Goal: Navigation & Orientation: Find specific page/section

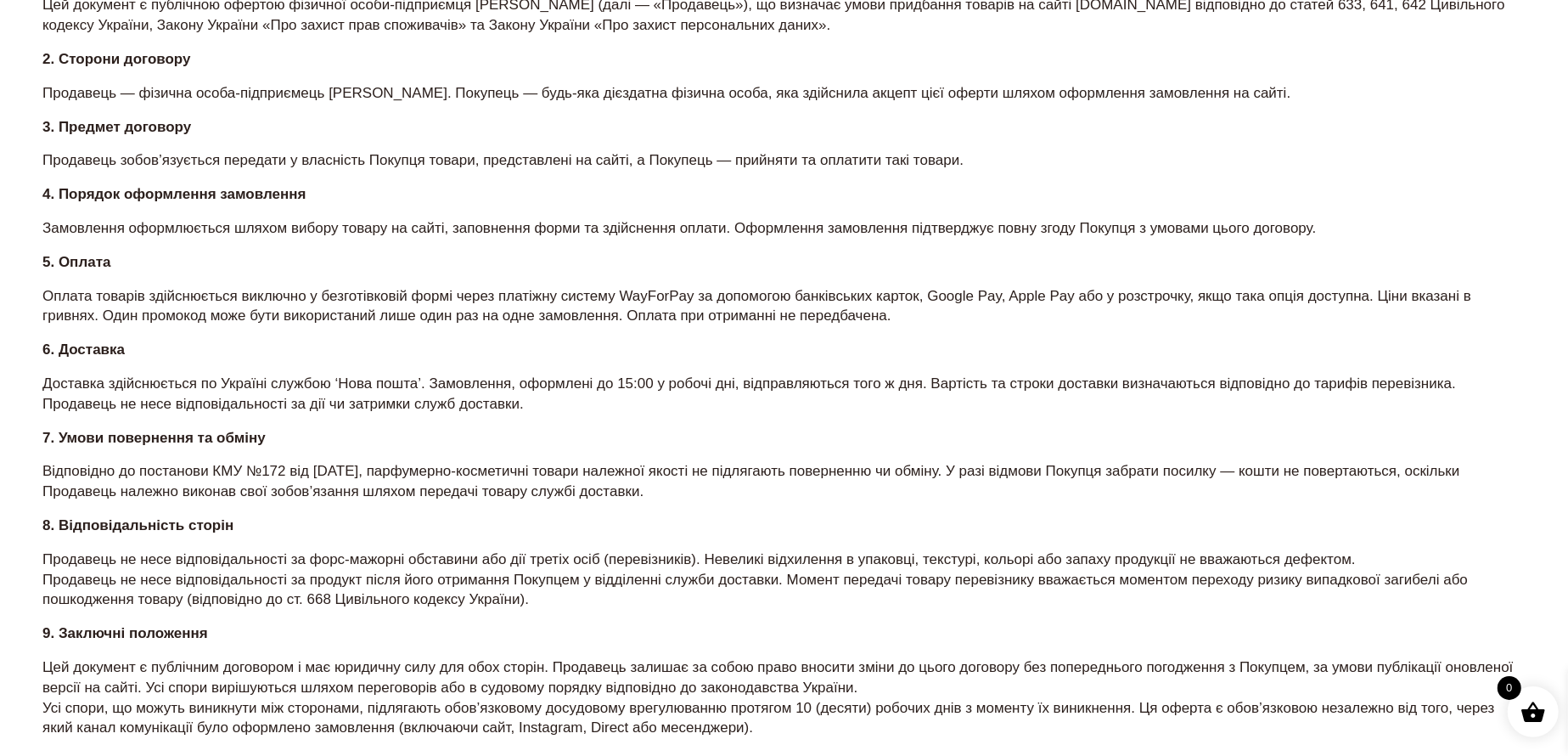
scroll to position [509, 0]
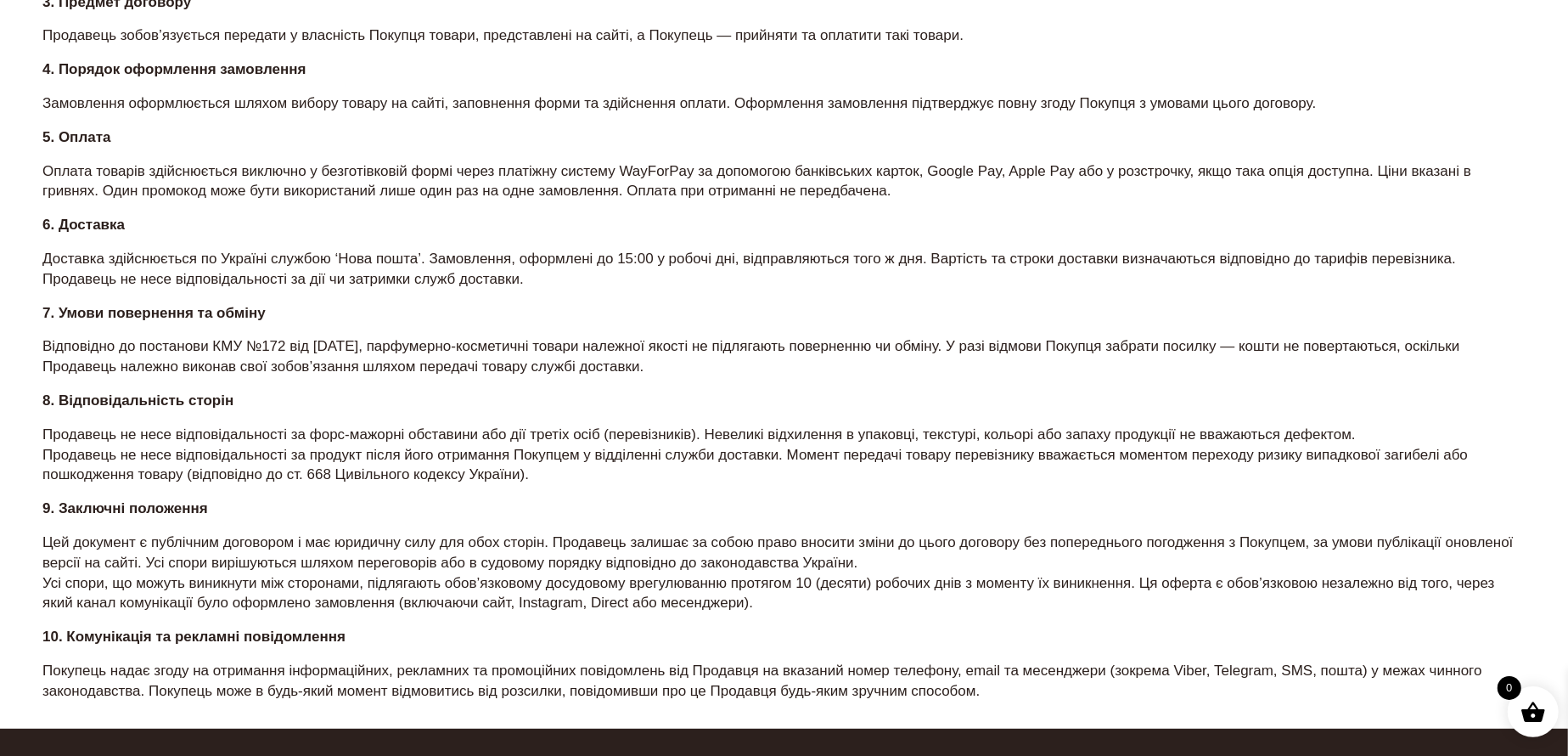
click at [267, 491] on section "Дата публікації: 14.04.2025 1. Загальні положення Цей документ є публічною офер…" at bounding box center [784, 252] width 1483 height 899
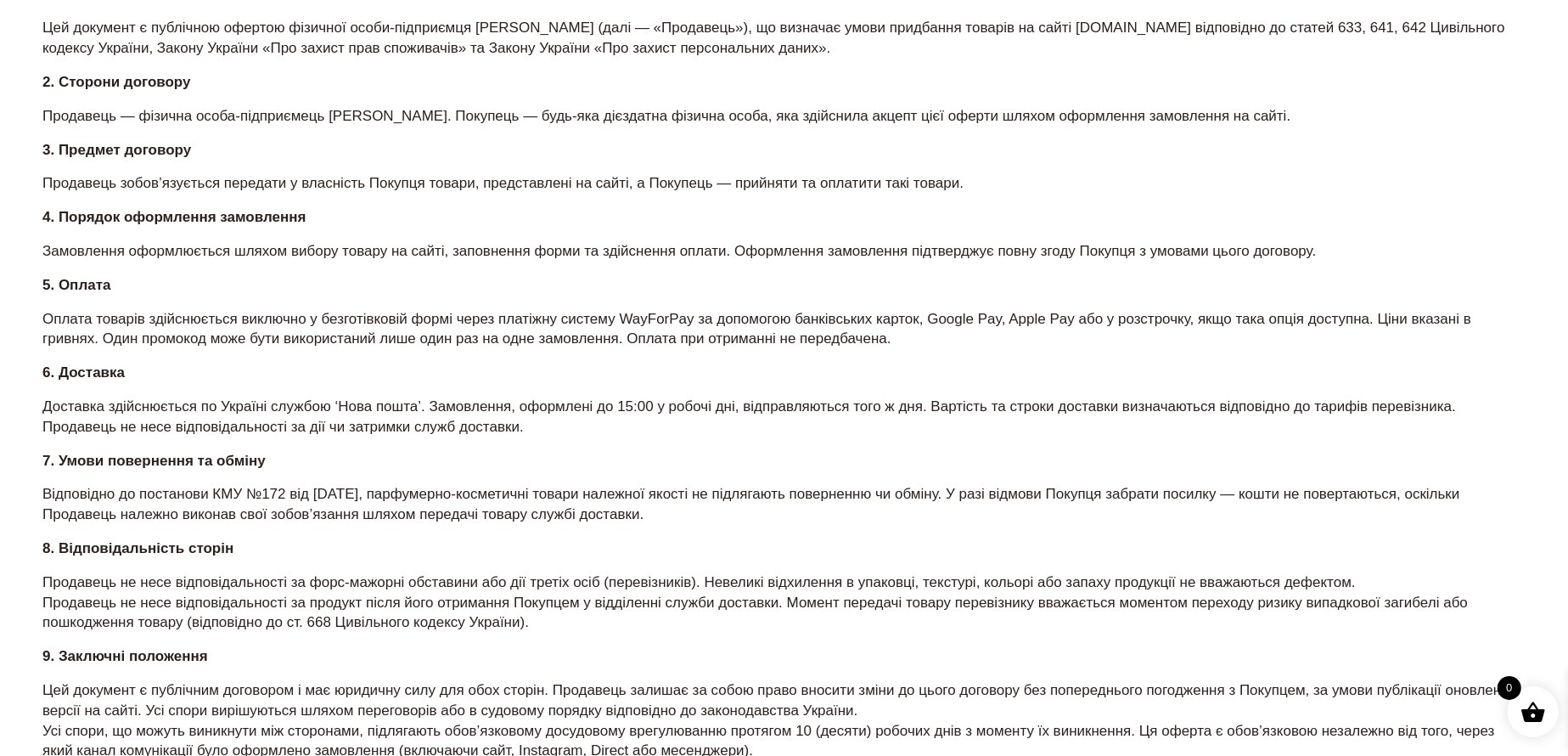
scroll to position [0, 0]
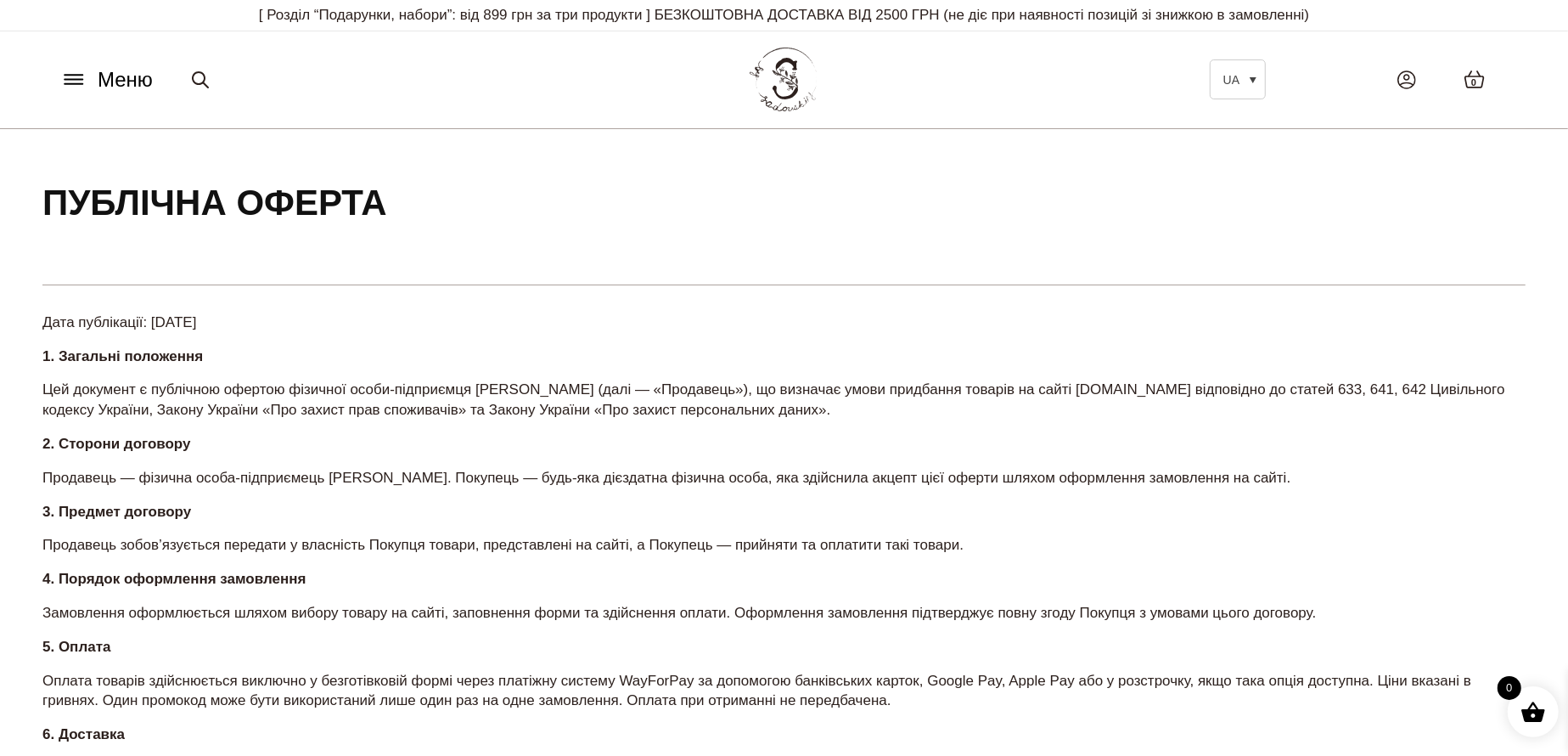
click at [267, 366] on section "Дата публікації: 14.04.2025 1. Загальні положення Цей документ є публічною офер…" at bounding box center [784, 761] width 1483 height 899
click at [1077, 34] on header "Меню UA Всі товари SECRET BOX SALE Ароматизація Аромадифузор Спрей для текстилю…" at bounding box center [784, 80] width 1568 height 98
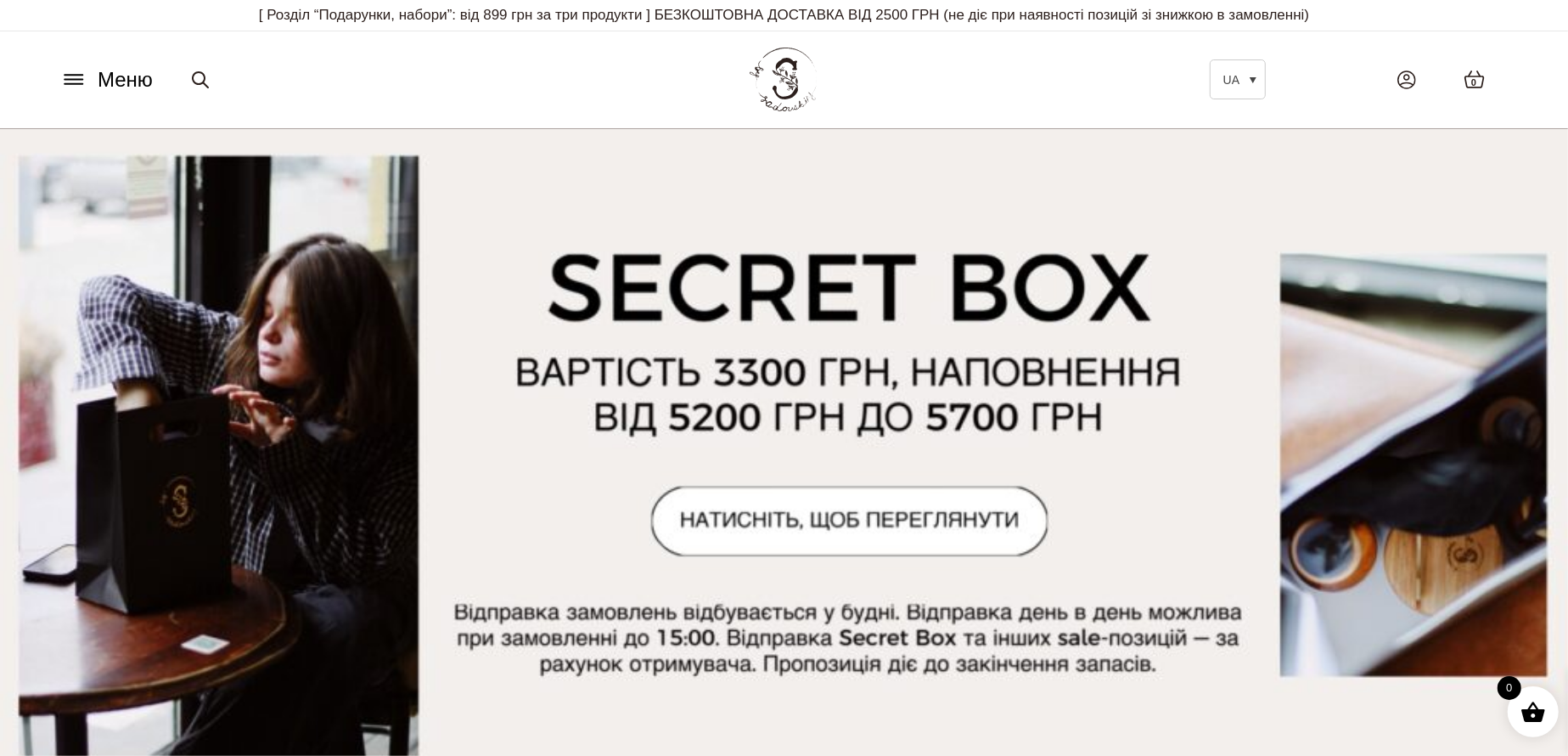
click at [82, 81] on icon at bounding box center [74, 79] width 27 height 18
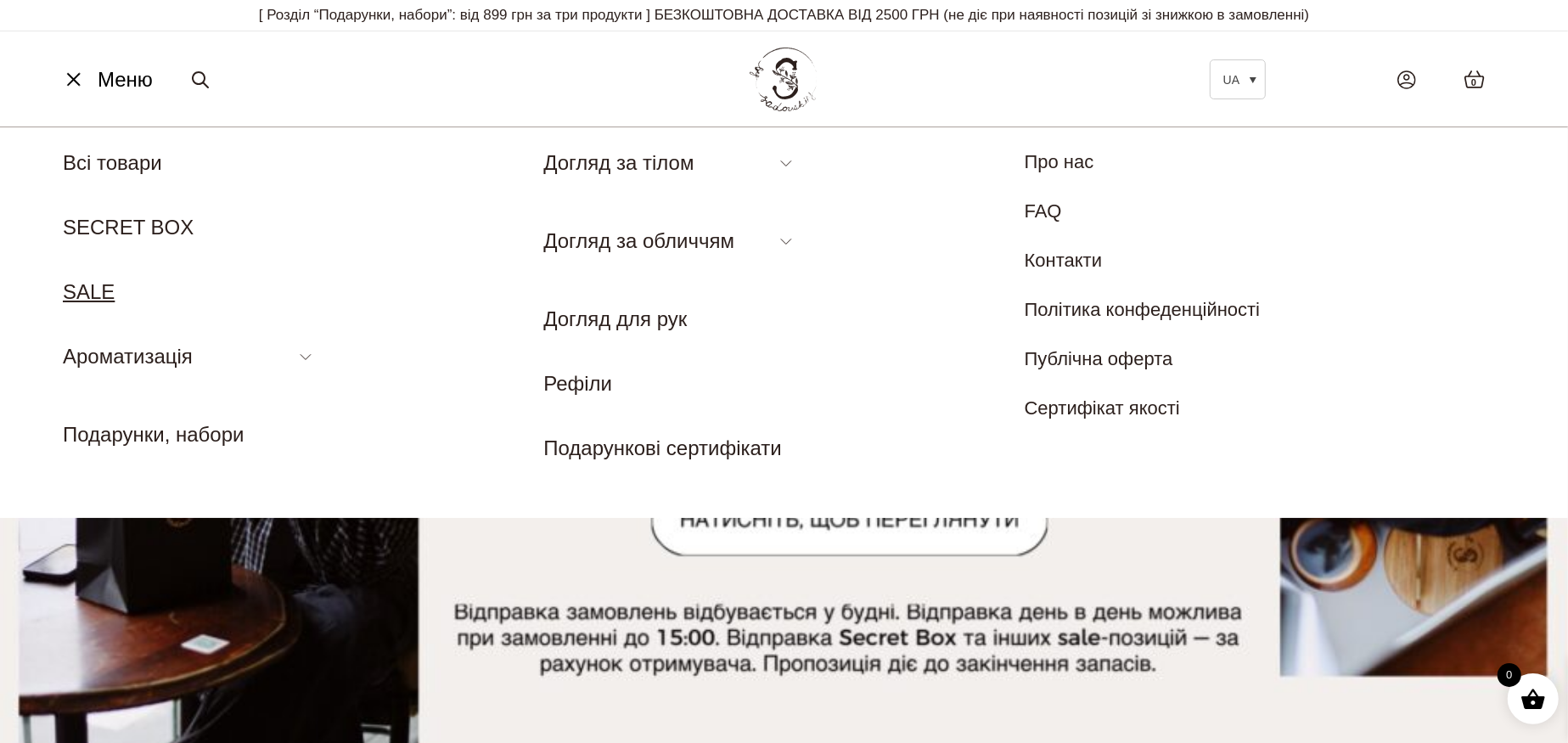
click at [87, 298] on link "SALE" at bounding box center [89, 292] width 52 height 23
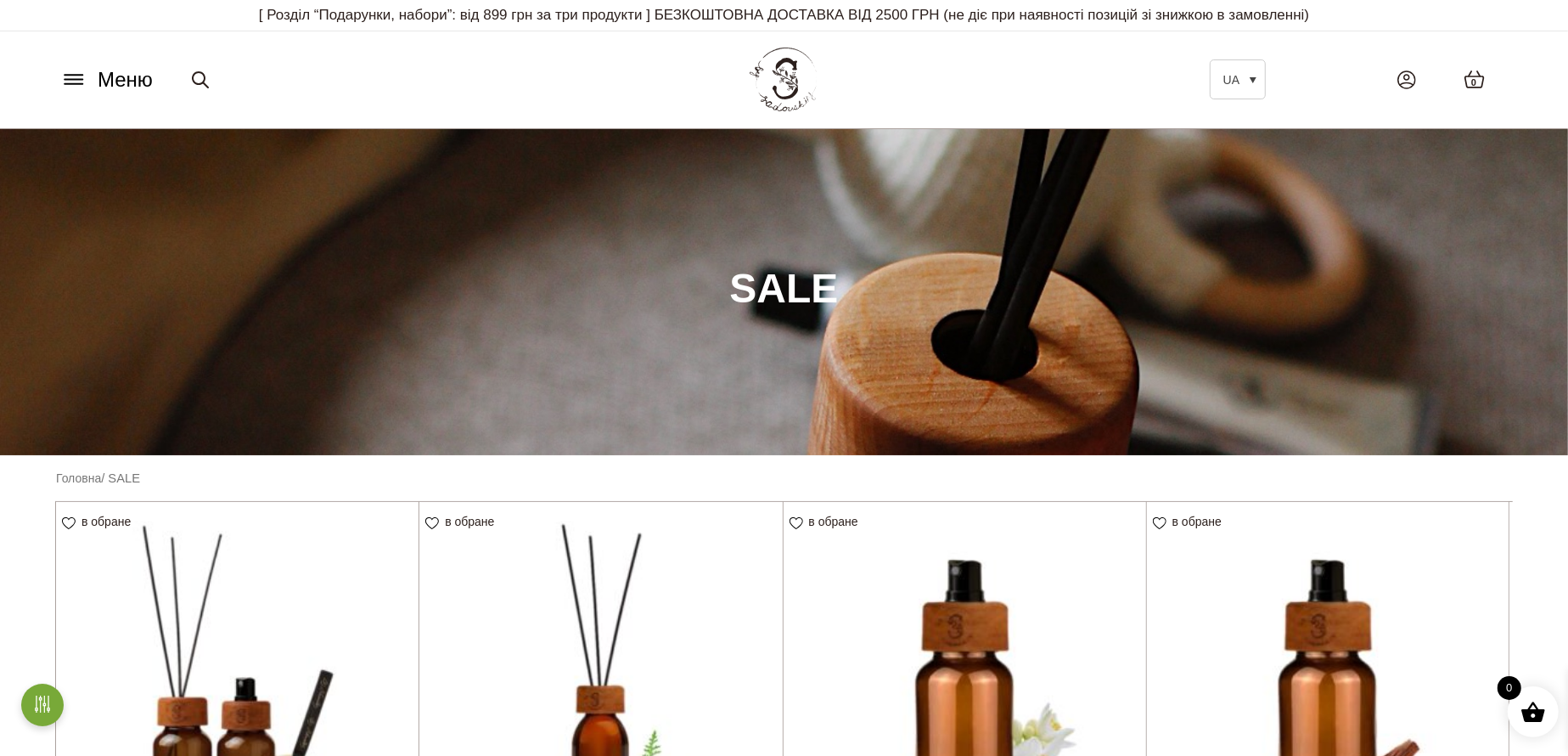
click at [86, 79] on icon at bounding box center [74, 79] width 27 height 18
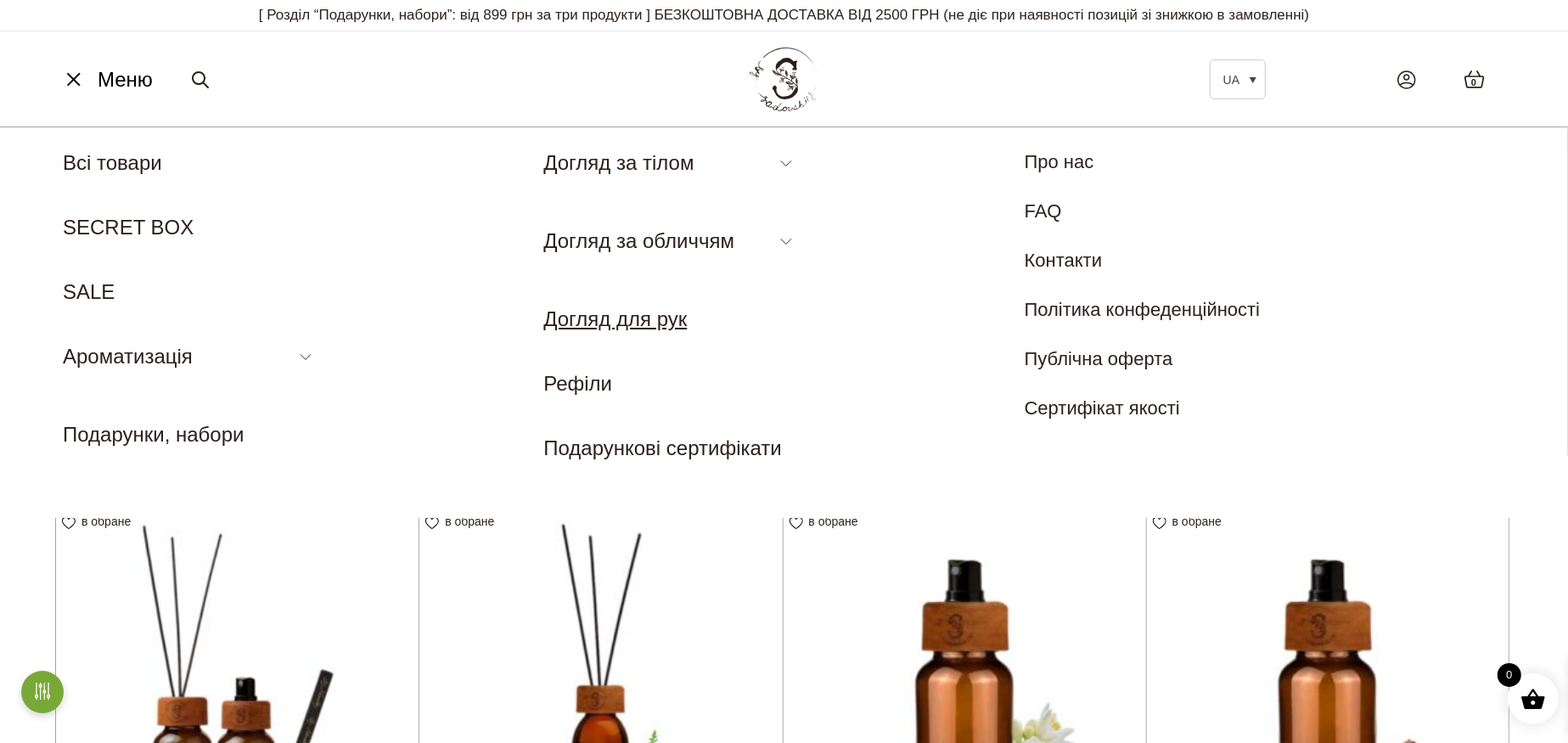
click at [665, 319] on link "Догляд для рук" at bounding box center [615, 319] width 144 height 23
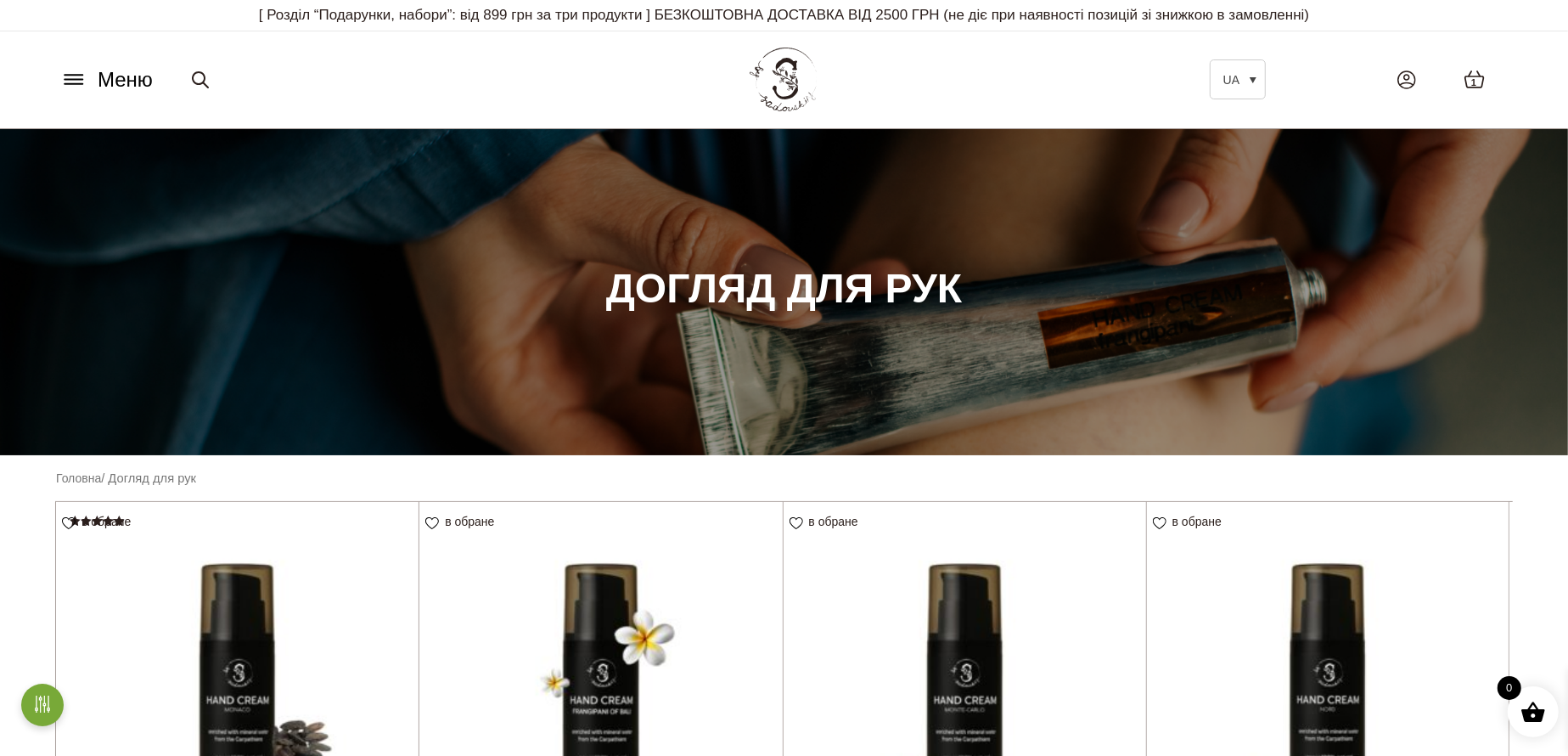
click at [92, 87] on button "Меню" at bounding box center [106, 80] width 102 height 32
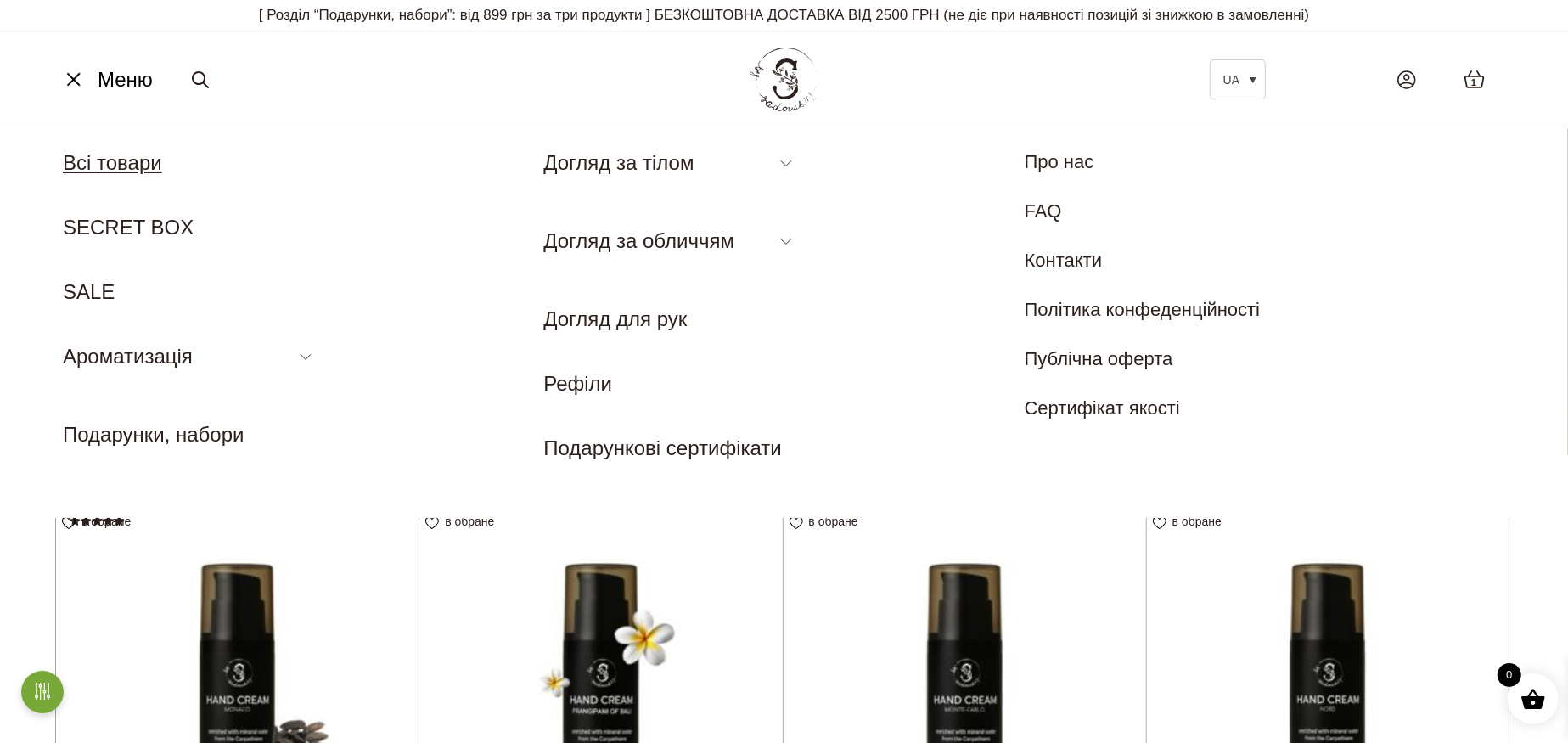
click at [125, 164] on link "Всі товари" at bounding box center [112, 162] width 100 height 23
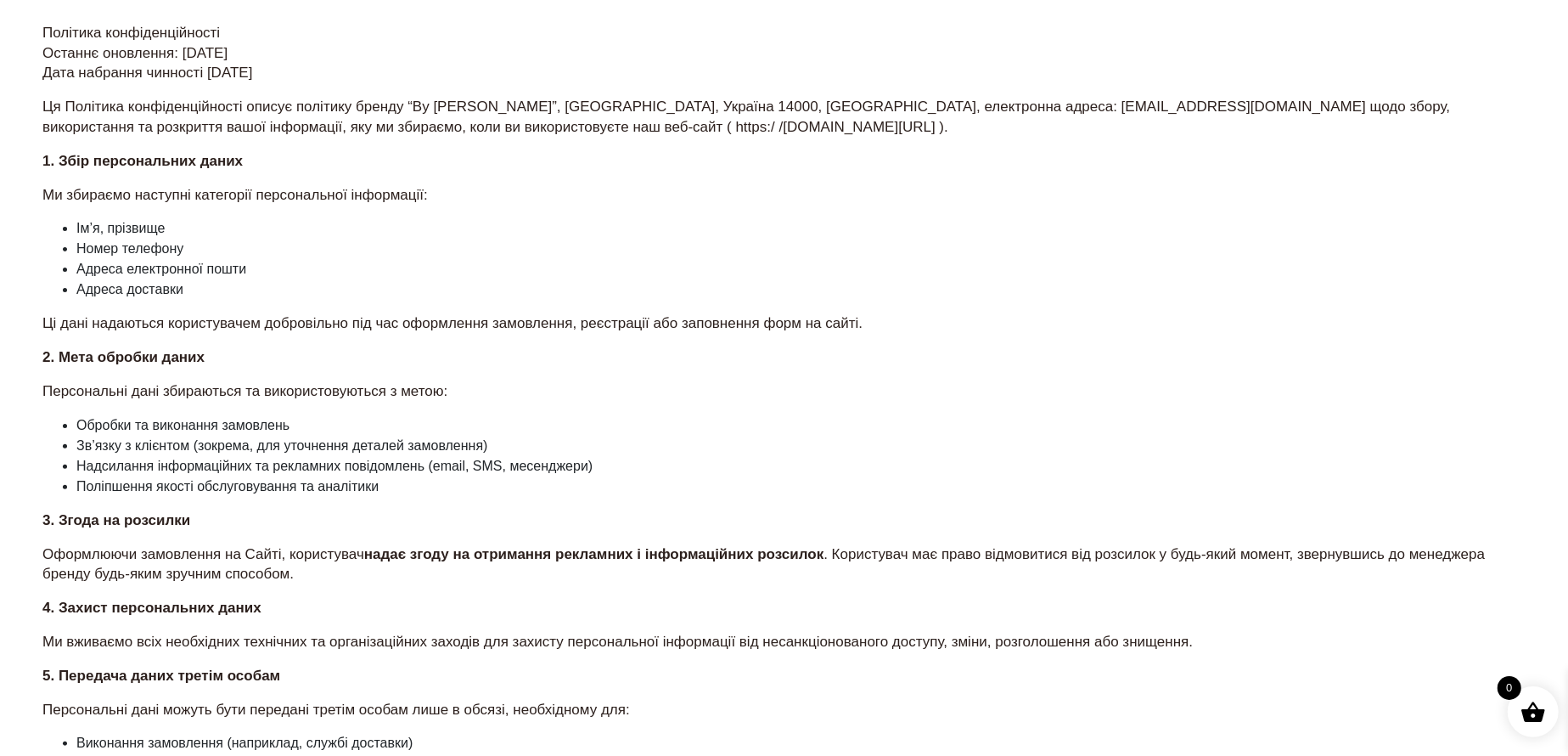
scroll to position [594, 0]
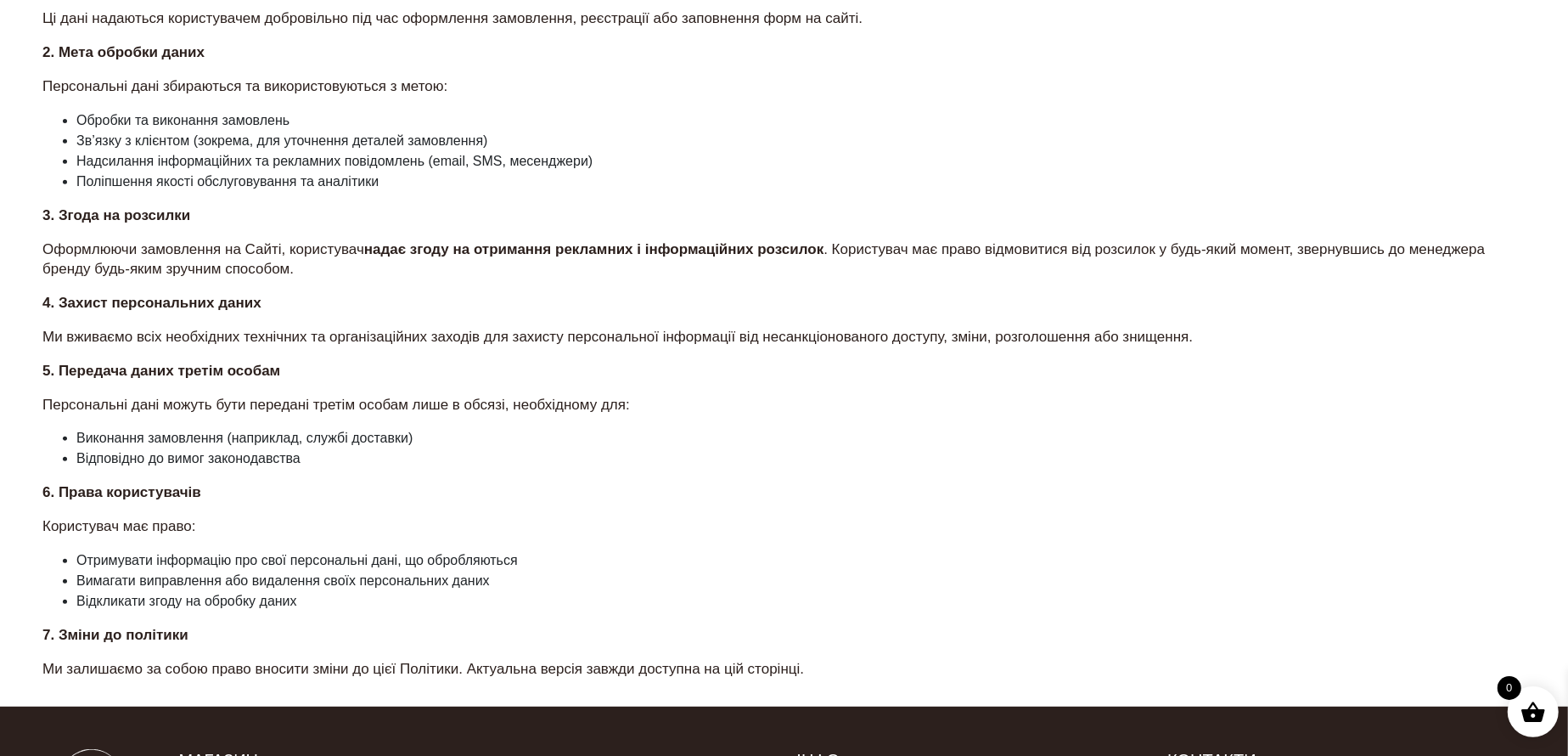
click at [300, 395] on p "Персональні дані можуть бути передані третім особам лише в обсязі, необхідному …" at bounding box center [784, 405] width 1483 height 21
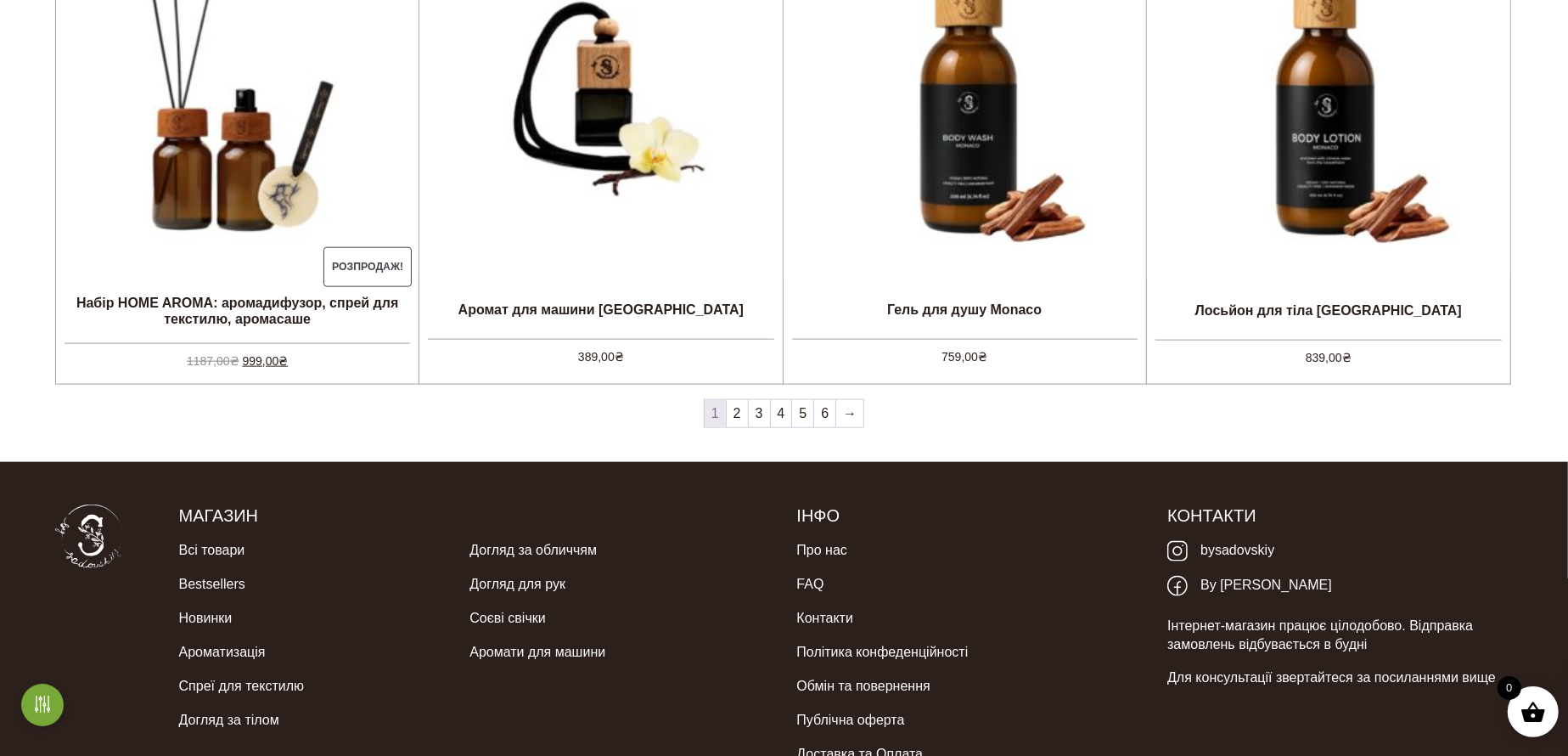
scroll to position [1904, 0]
